Goal: Information Seeking & Learning: Learn about a topic

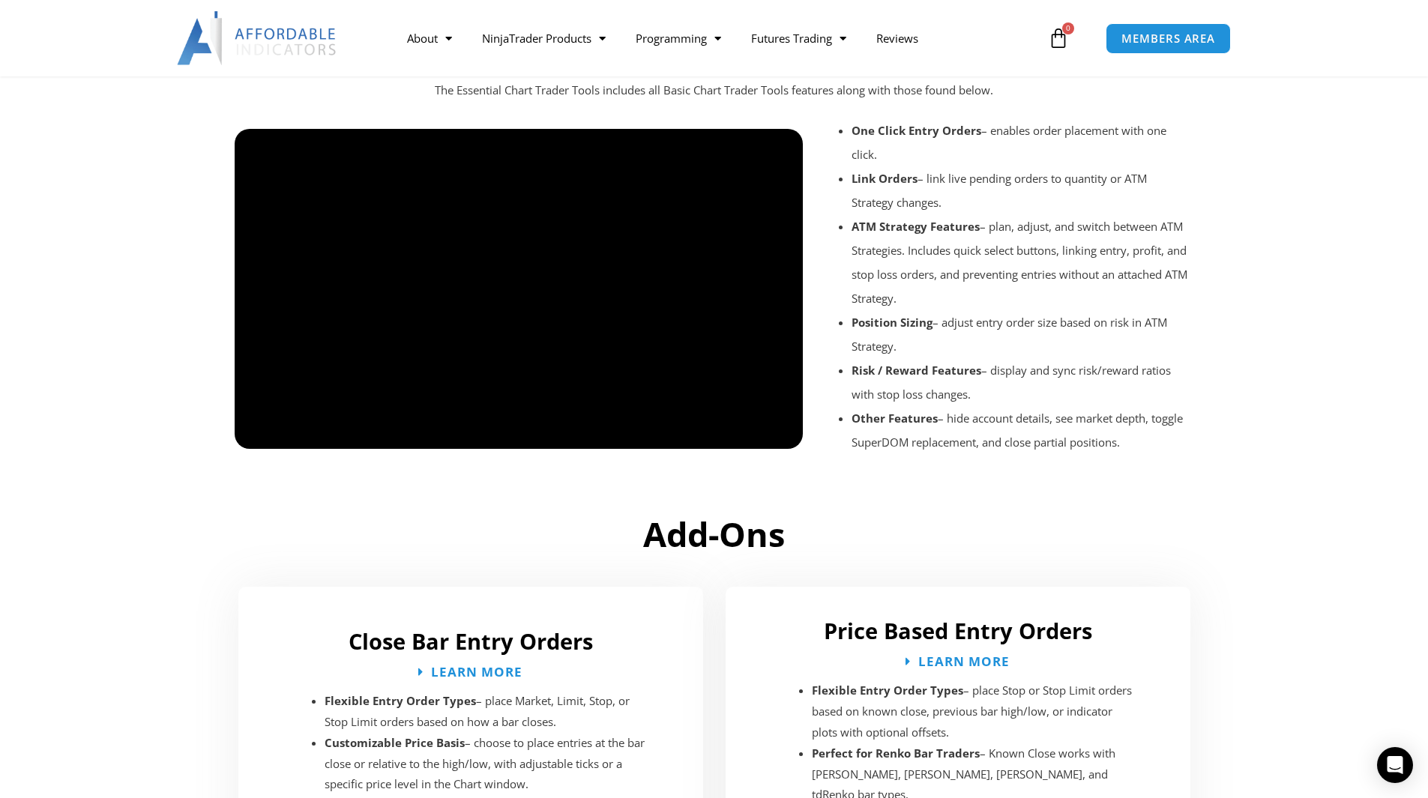
scroll to position [1724, 0]
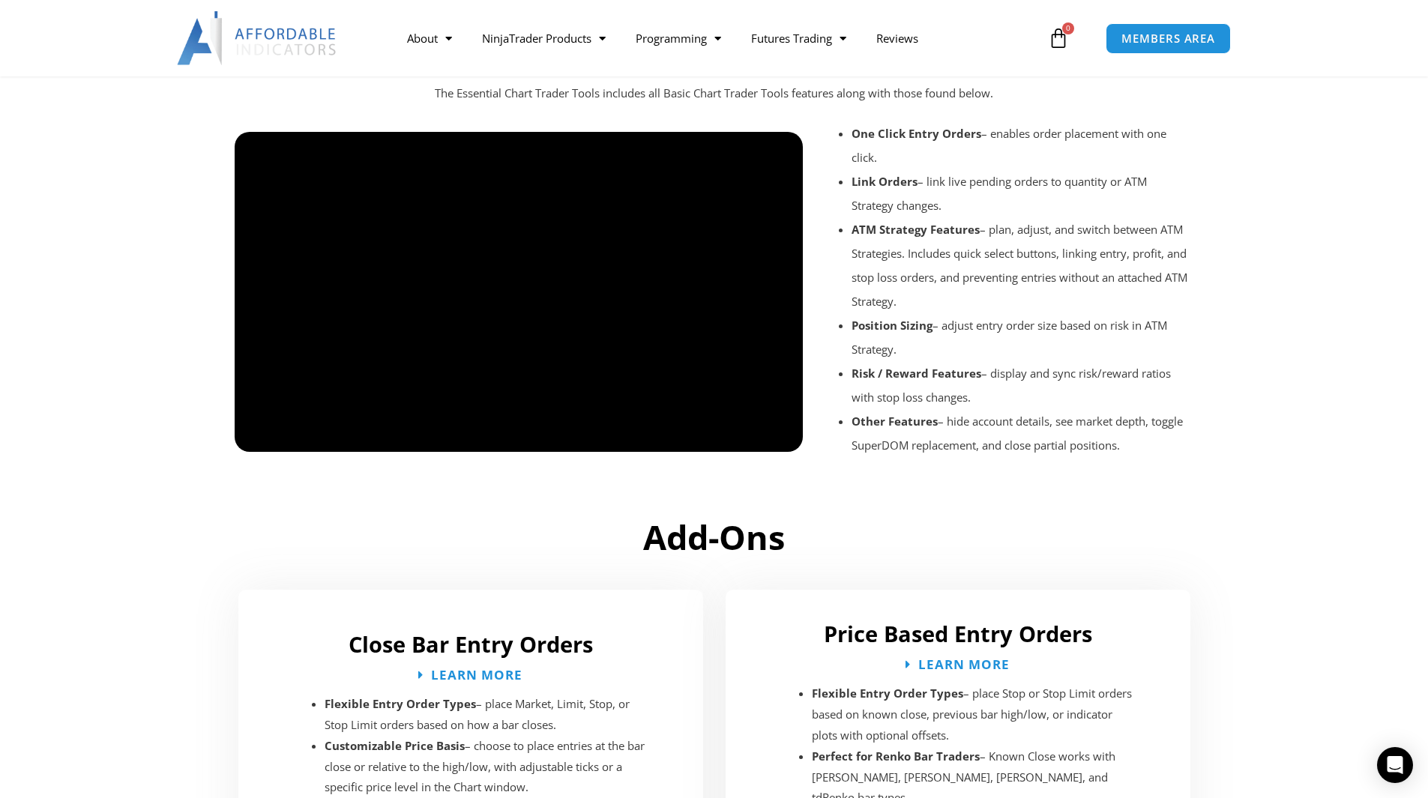
click at [782, 437] on div at bounding box center [519, 464] width 569 height 71
click at [262, 440] on div at bounding box center [519, 464] width 569 height 71
click at [259, 433] on div at bounding box center [519, 464] width 569 height 71
click at [255, 442] on div at bounding box center [519, 464] width 569 height 71
click at [776, 438] on div at bounding box center [519, 464] width 569 height 71
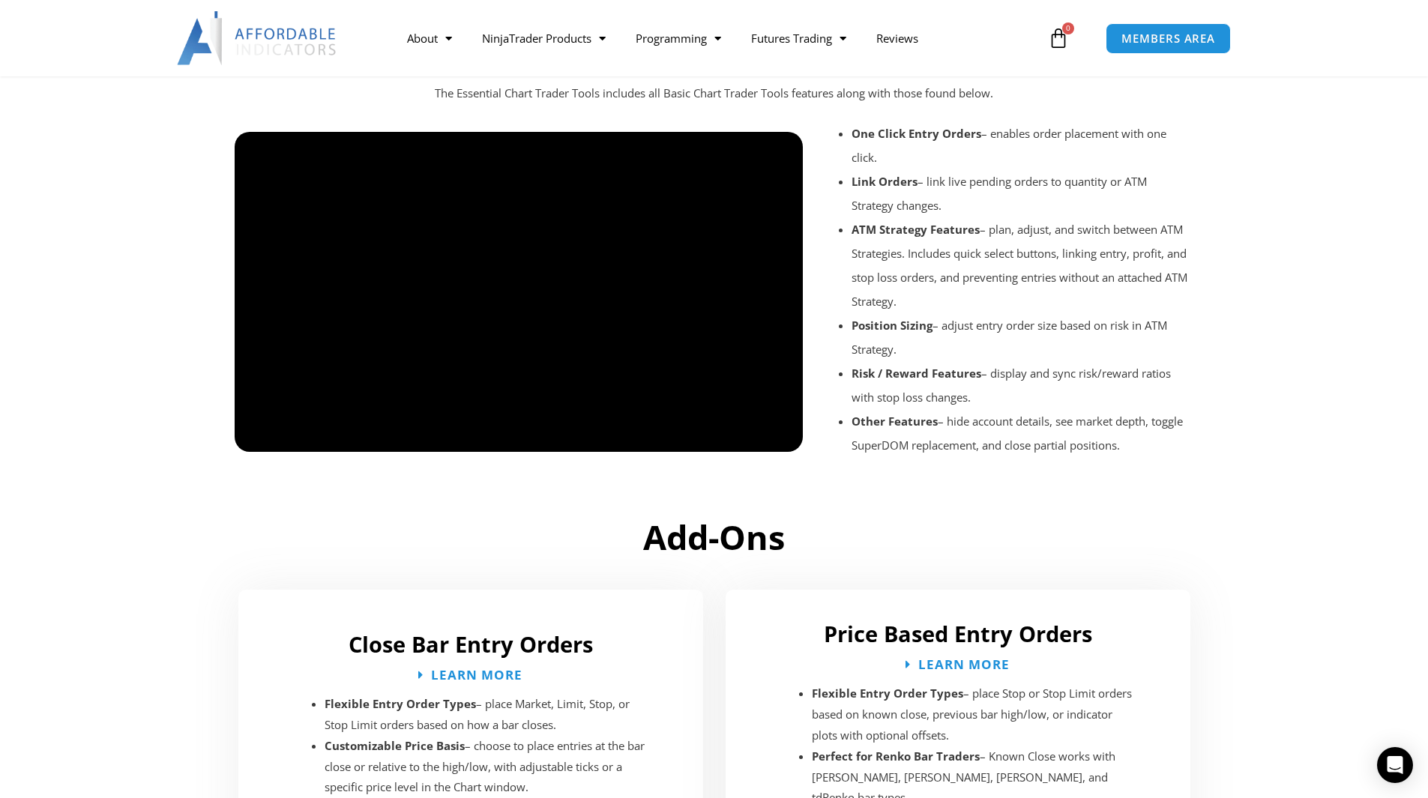
click at [742, 432] on div at bounding box center [519, 464] width 569 height 71
click at [779, 435] on div at bounding box center [519, 464] width 569 height 71
click at [602, 443] on div at bounding box center [519, 464] width 569 height 71
click at [786, 438] on div at bounding box center [519, 464] width 569 height 71
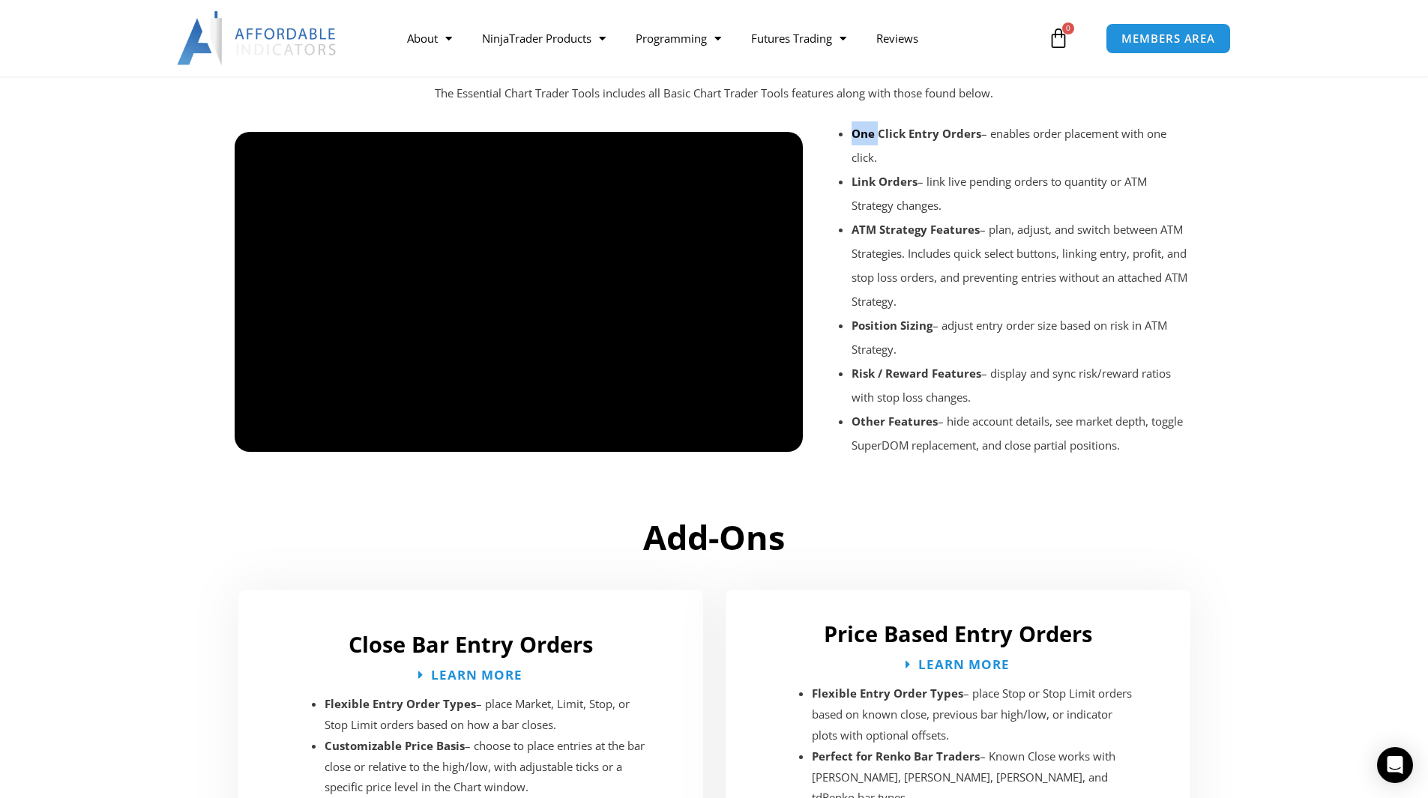
click at [786, 438] on div at bounding box center [519, 464] width 569 height 71
